Goal: Information Seeking & Learning: Learn about a topic

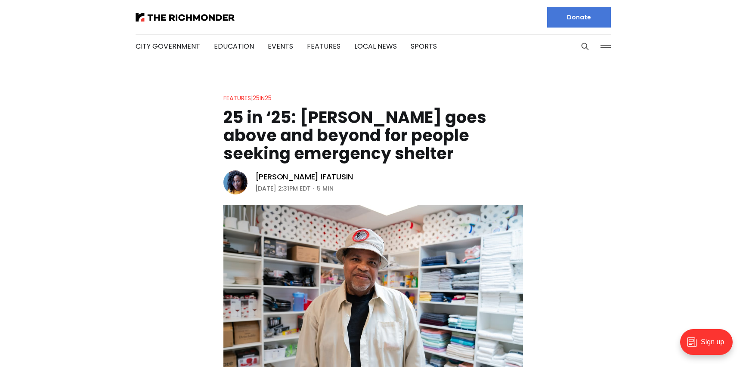
drag, startPoint x: 225, startPoint y: 115, endPoint x: 454, endPoint y: 153, distance: 232.5
click at [454, 153] on h1 "25 in ‘25: [PERSON_NAME] goes above and beyond for people seeking emergency she…" at bounding box center [373, 135] width 300 height 54
copy h1 "25 in ‘25: [PERSON_NAME] goes above and beyond for people seeking emergency she…"
click at [367, 171] on aside "[PERSON_NAME] Ifatusin [DATE] 2:31PM EDT 5 min" at bounding box center [294, 183] width 143 height 26
drag, startPoint x: 339, startPoint y: 177, endPoint x: 257, endPoint y: 173, distance: 82.7
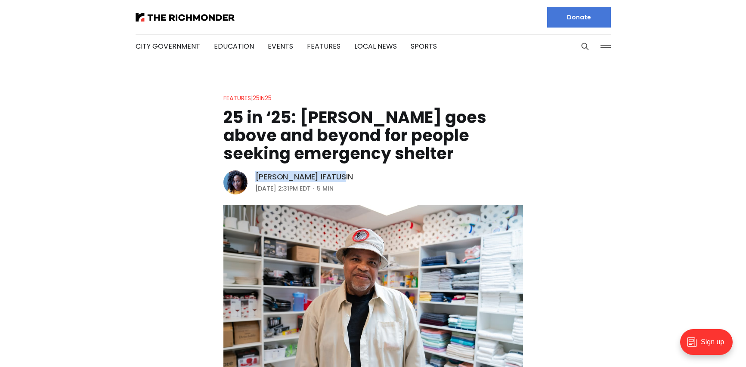
click at [257, 173] on div "[PERSON_NAME] Ifatusin" at bounding box center [304, 177] width 98 height 10
copy link "[PERSON_NAME] Ifatusin"
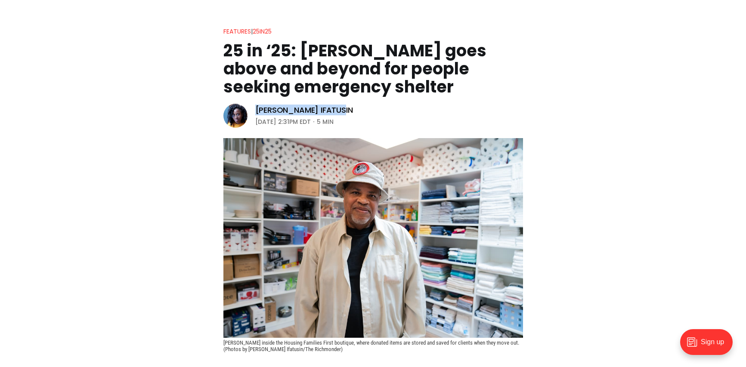
scroll to position [74, 0]
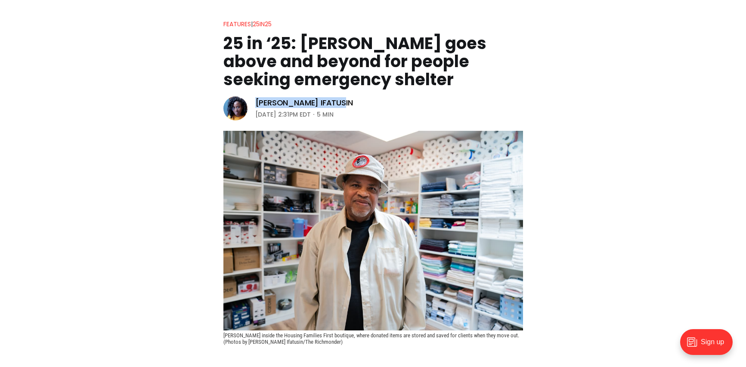
click at [339, 233] on img at bounding box center [373, 231] width 300 height 200
click at [423, 117] on header "Features | 25in25 25 in ‘25: [PERSON_NAME] goes above and beyond for people see…" at bounding box center [373, 182] width 746 height 326
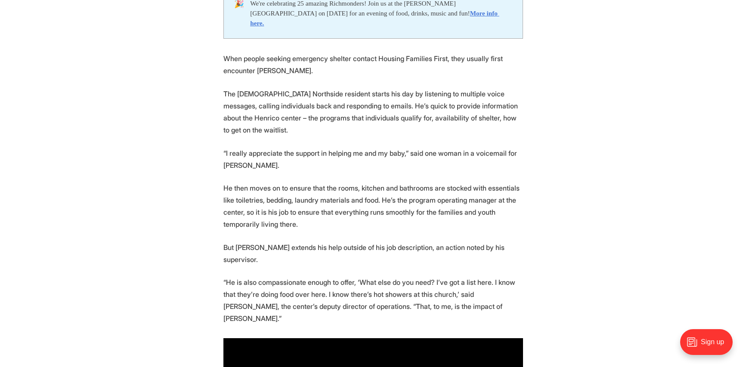
scroll to position [469, 0]
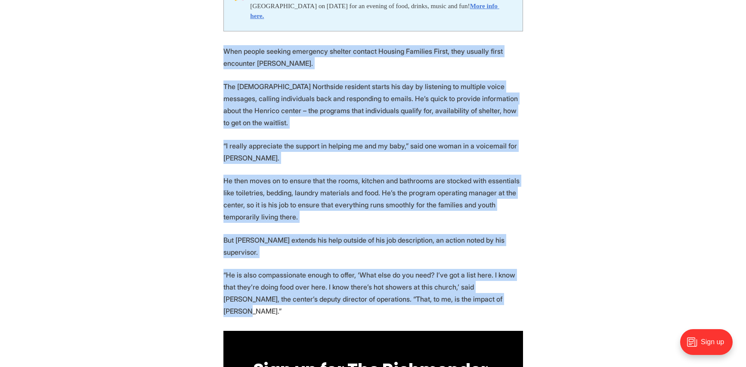
drag, startPoint x: 224, startPoint y: 41, endPoint x: 484, endPoint y: 275, distance: 349.8
copy section "Lore ipsumd sitamet consectet adipisc elitsed Doeiusm Temporin Utlab, etdo magn…"
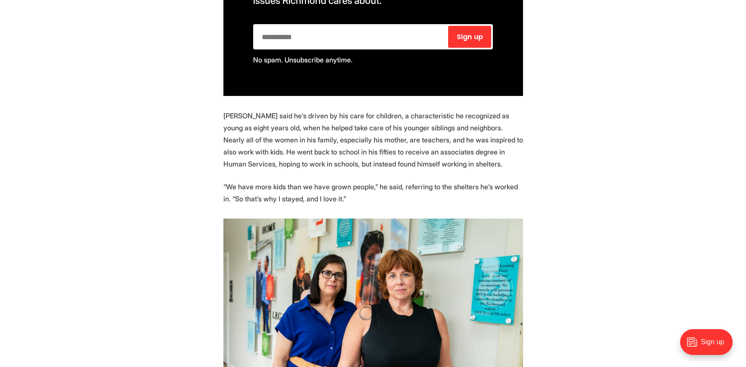
scroll to position [890, 0]
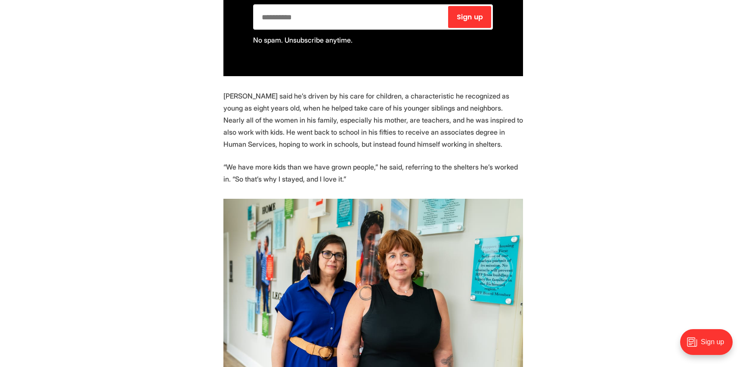
click at [231, 90] on p "[PERSON_NAME] said he’s driven by his care for children, a characteristic he re…" at bounding box center [373, 120] width 300 height 60
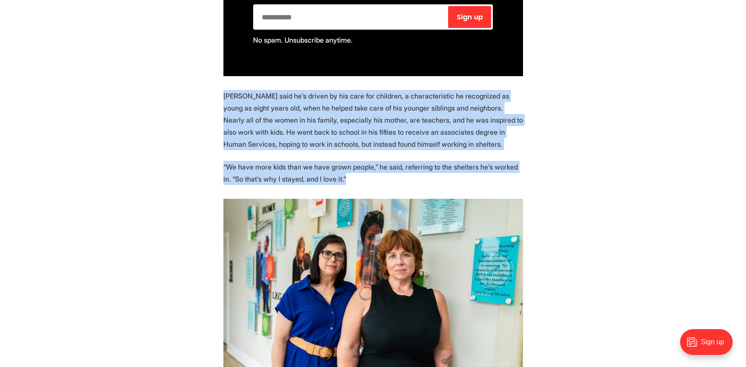
drag, startPoint x: 222, startPoint y: 51, endPoint x: 386, endPoint y: 132, distance: 183.4
copy section "[PERSON_NAME] said he’s driven by his care for children, a characteristic he re…"
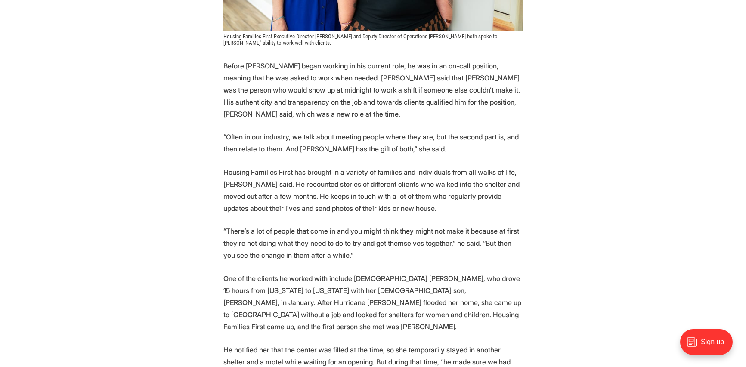
scroll to position [1260, 0]
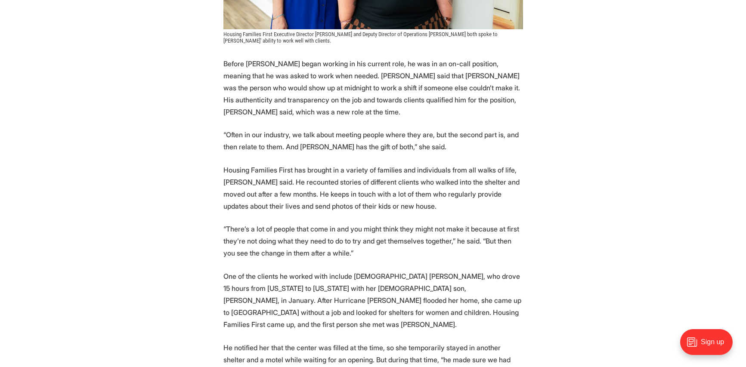
click at [232, 58] on p "Before [PERSON_NAME] began working in his current role, he was in an on-call po…" at bounding box center [373, 88] width 300 height 60
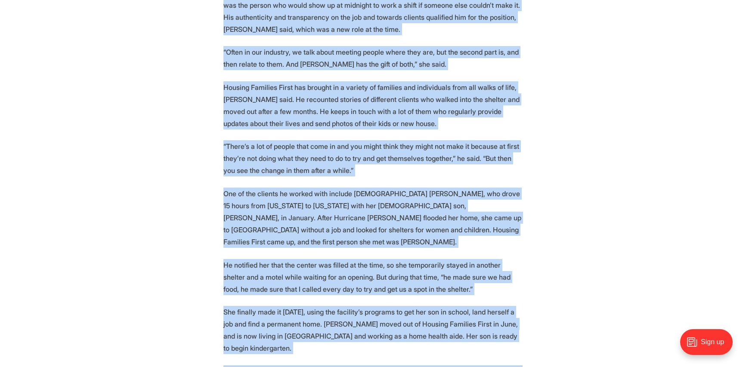
scroll to position [1444, 0]
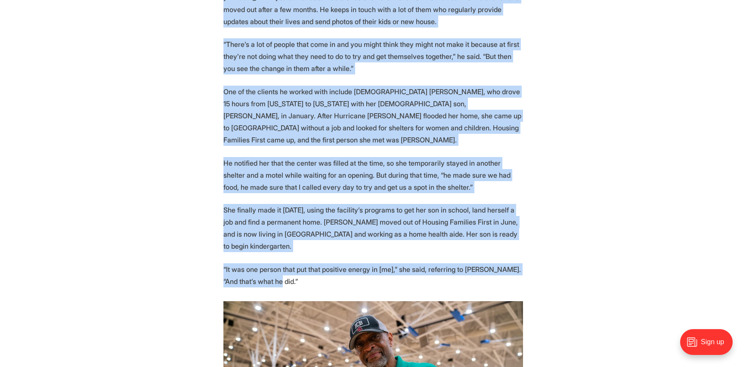
drag, startPoint x: 222, startPoint y: 17, endPoint x: 430, endPoint y: 224, distance: 293.1
copy section "Loremi Dolorsi ametc adipisc el sed doeiusm temp, in utl et do ma-aliq enimadmi…"
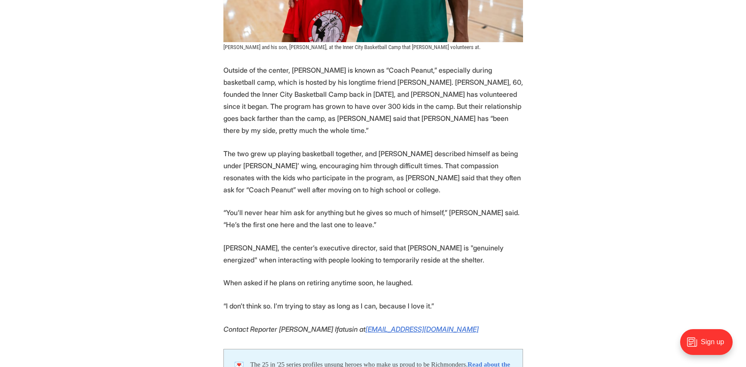
scroll to position [1904, 0]
click at [231, 63] on p "Outside of the center, [PERSON_NAME] is known as “Coach Peanut,” especially dur…" at bounding box center [373, 99] width 300 height 72
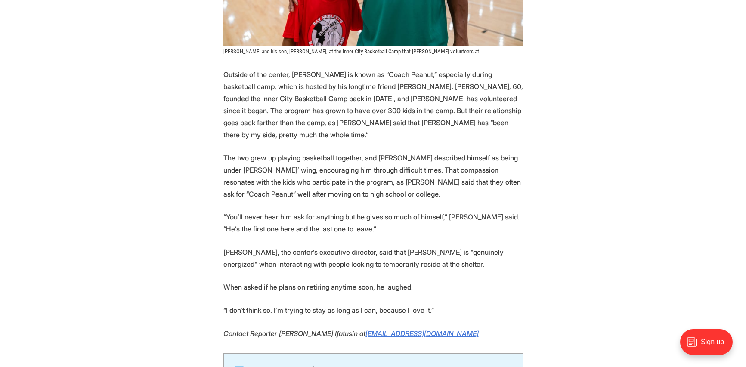
scroll to position [1893, 0]
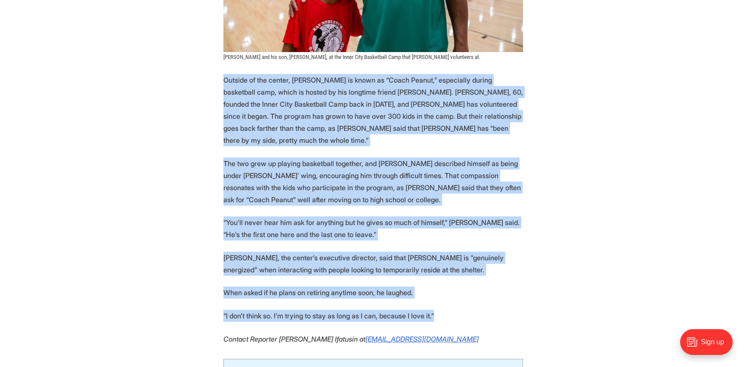
drag, startPoint x: 223, startPoint y: 21, endPoint x: 348, endPoint y: 140, distance: 172.6
copy section "Loremip do sit ametco, Adipisc el seddo ei “Tempo Incidi,” utlaboreet dolore ma…"
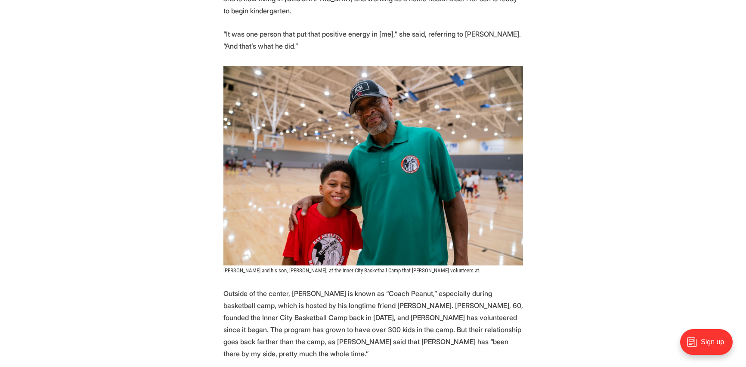
scroll to position [1681, 0]
